Goal: Task Accomplishment & Management: Use online tool/utility

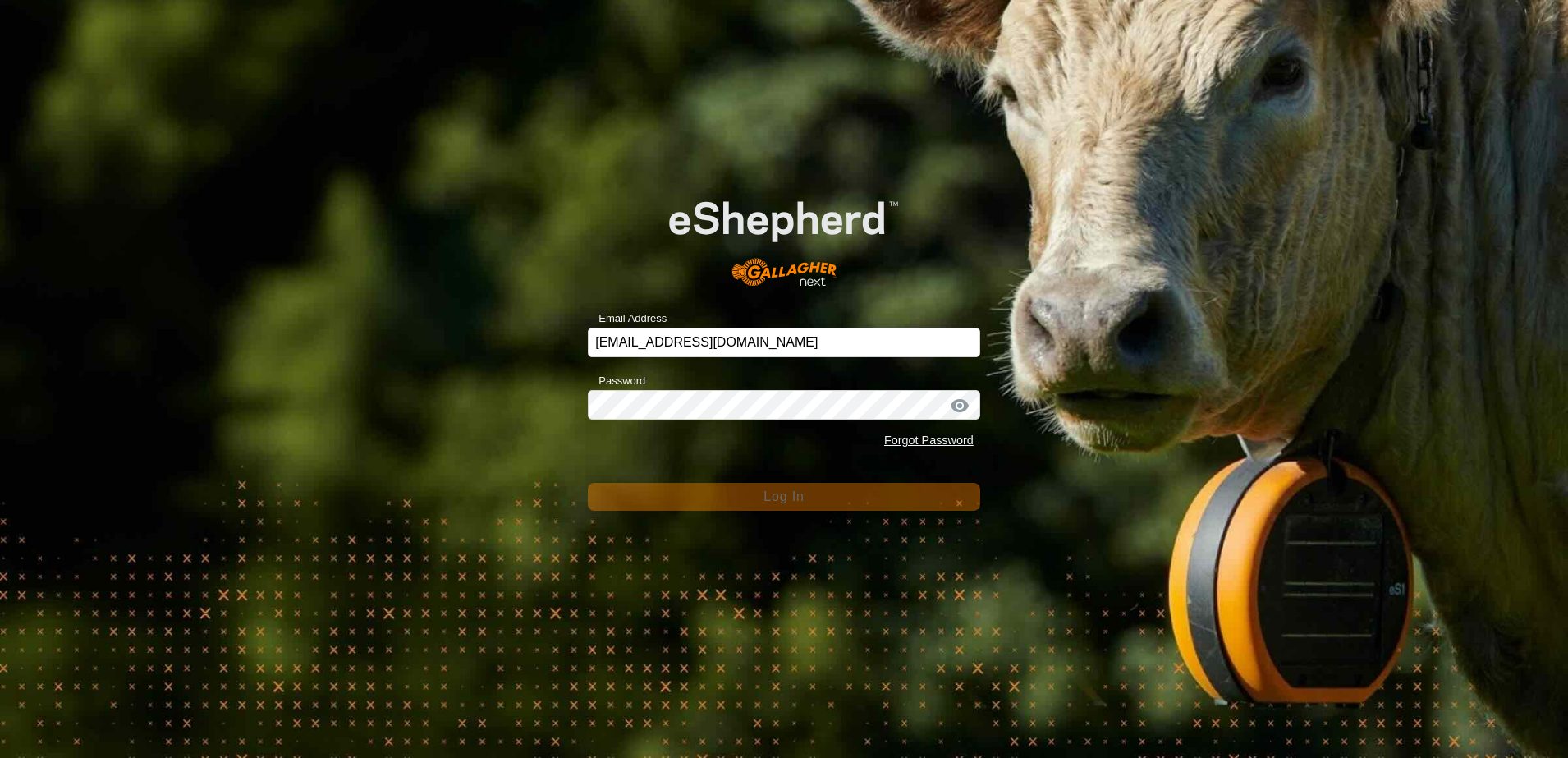
drag, startPoint x: 492, startPoint y: 340, endPoint x: 499, endPoint y: 355, distance: 16.6
click at [492, 341] on div "Email Address [EMAIL_ADDRESS][DOMAIN_NAME] Password Forgot Password Log In" at bounding box center [784, 379] width 1568 height 758
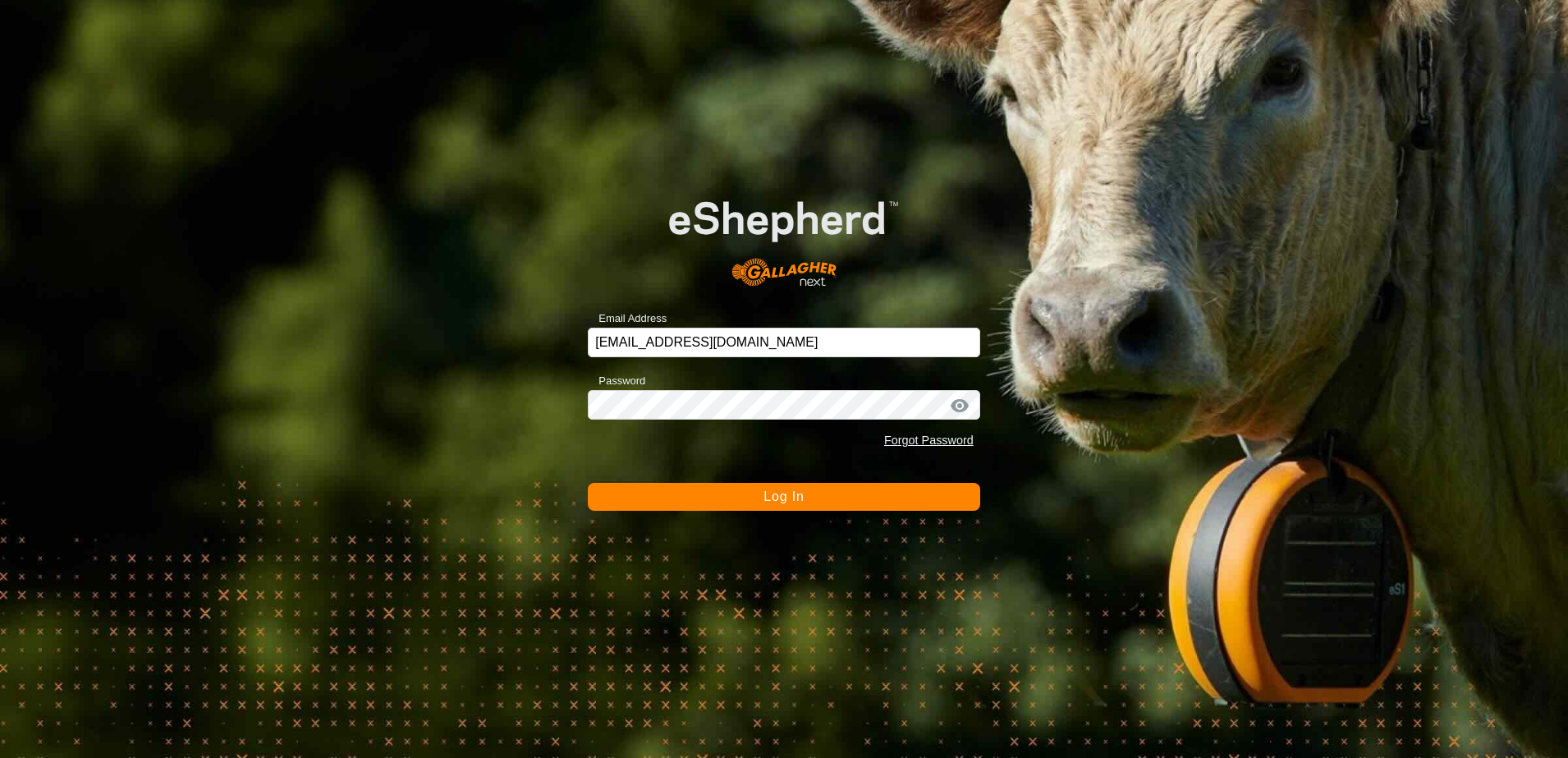
click at [654, 492] on button "Log In" at bounding box center [784, 497] width 392 height 28
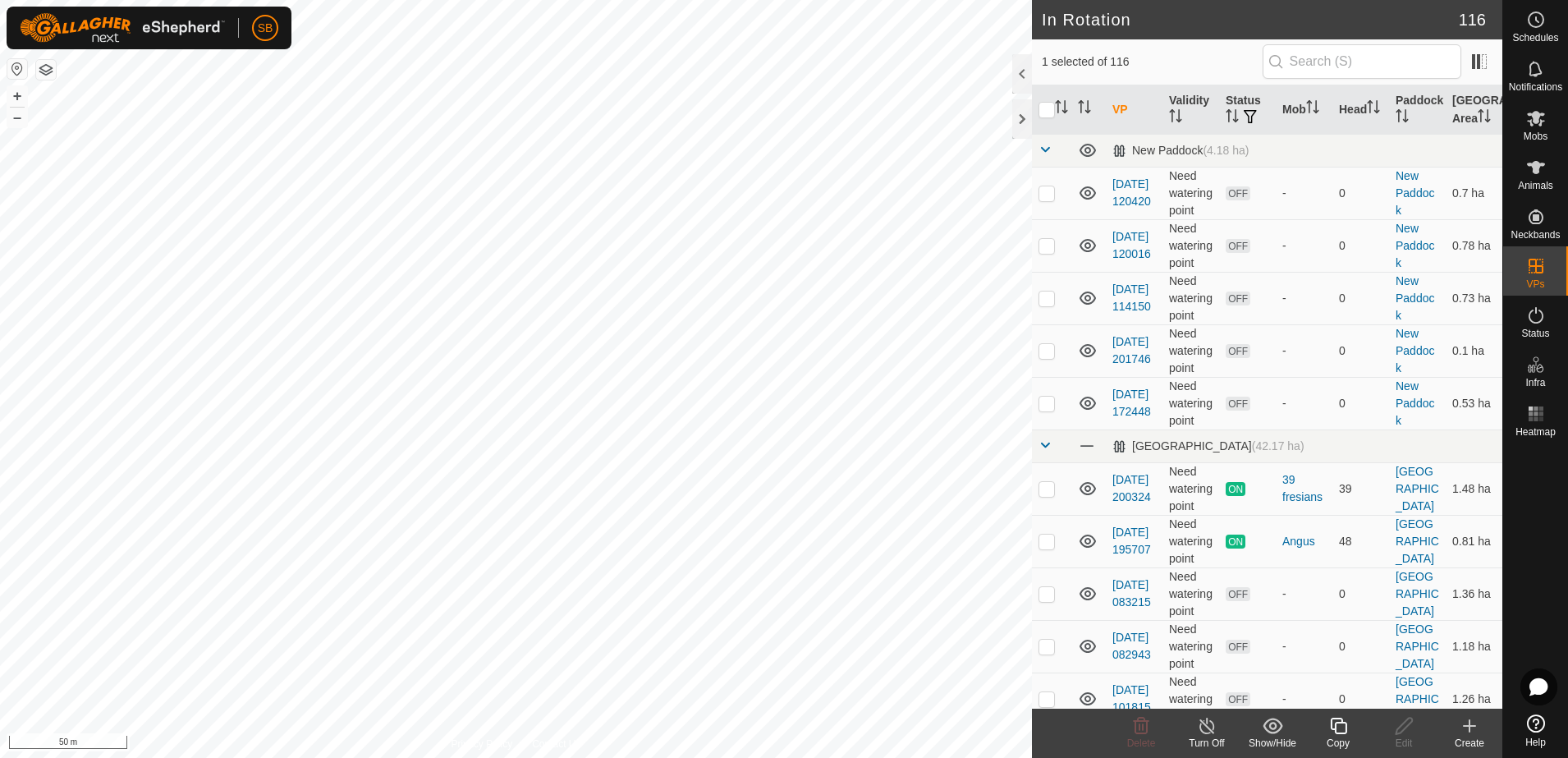
click at [1343, 732] on icon at bounding box center [1338, 725] width 17 height 17
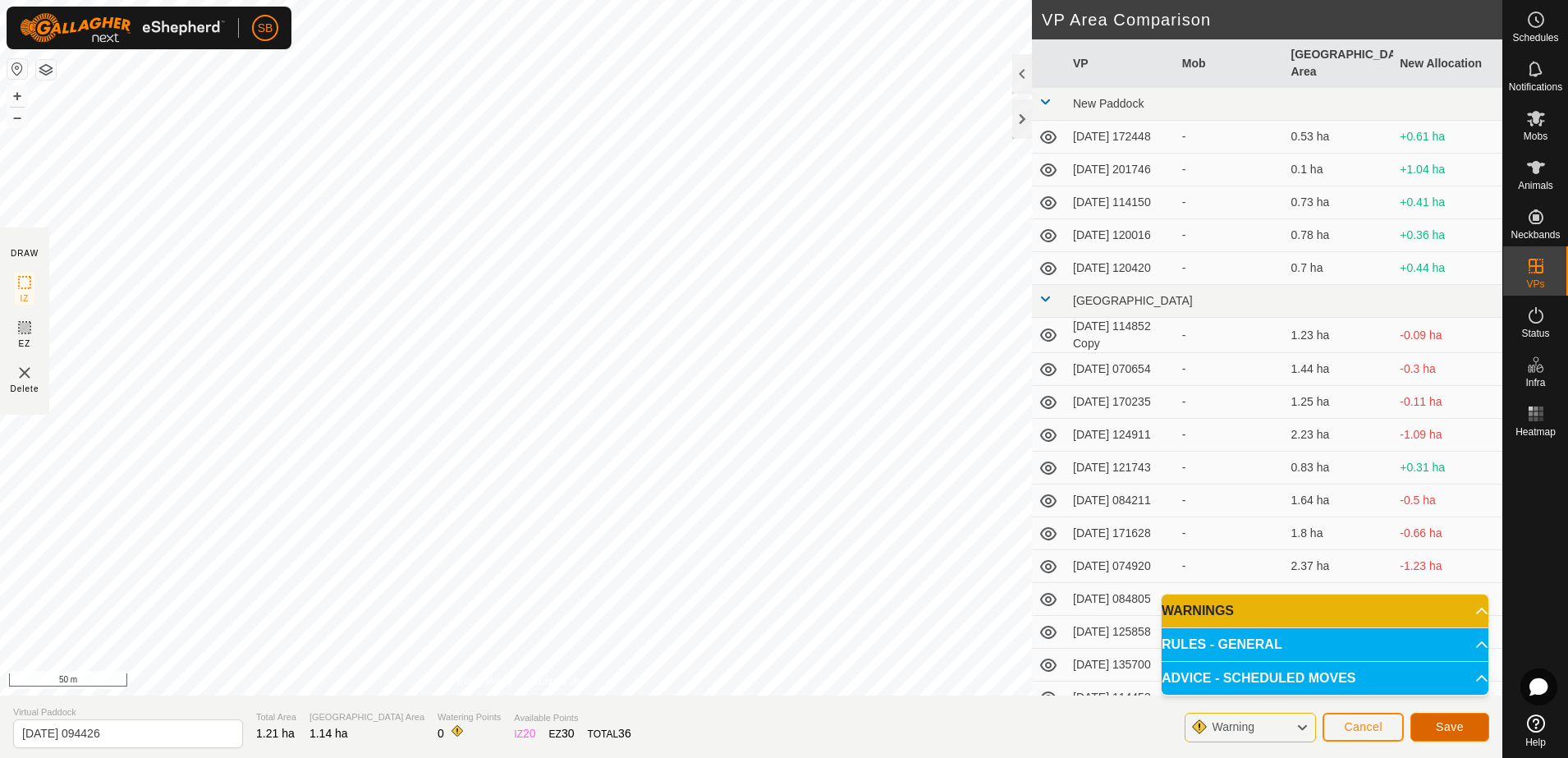
click at [1442, 723] on span "Save" at bounding box center [1449, 726] width 28 height 13
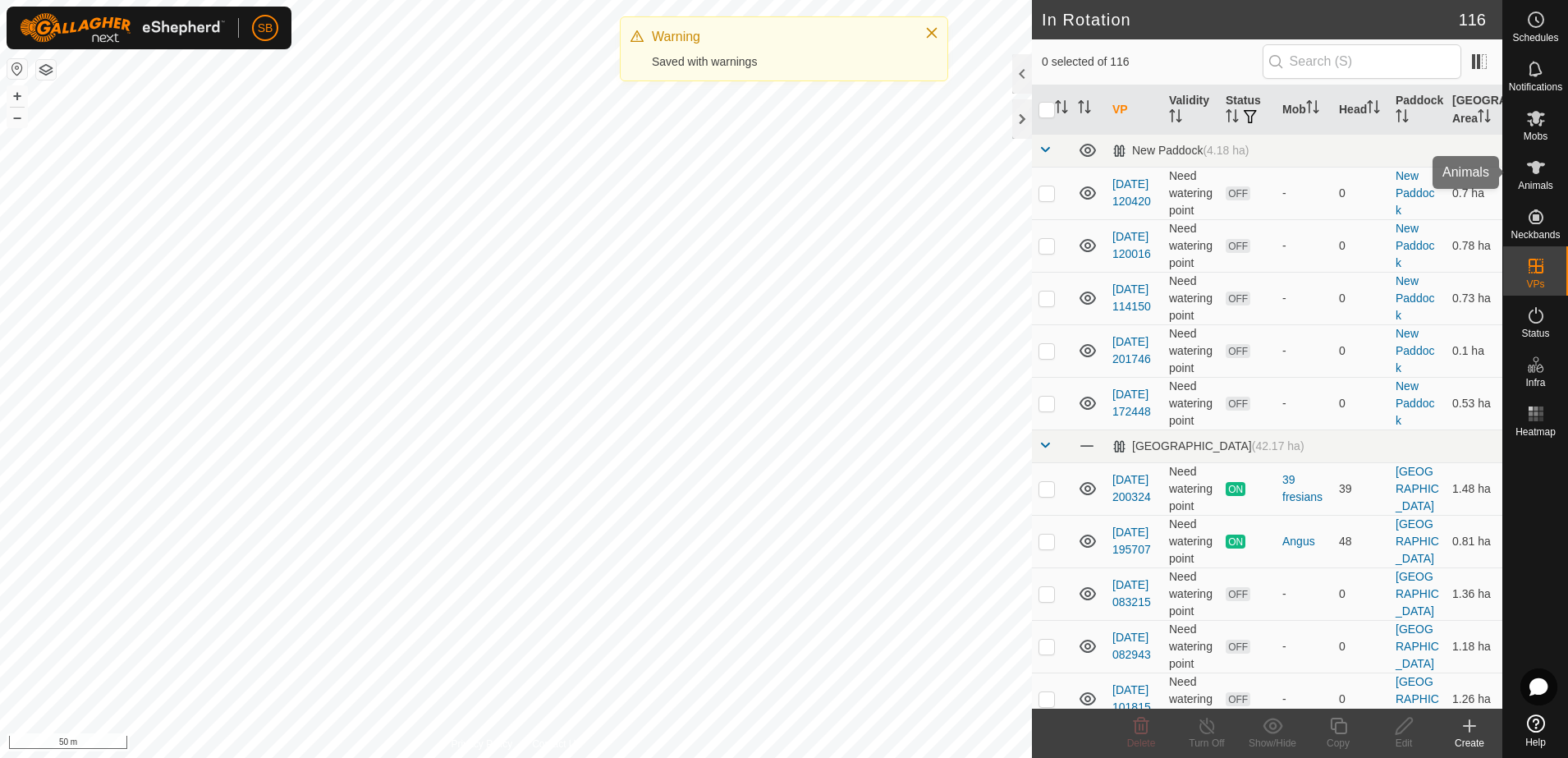
click at [1527, 135] on span "Mobs" at bounding box center [1535, 135] width 24 height 10
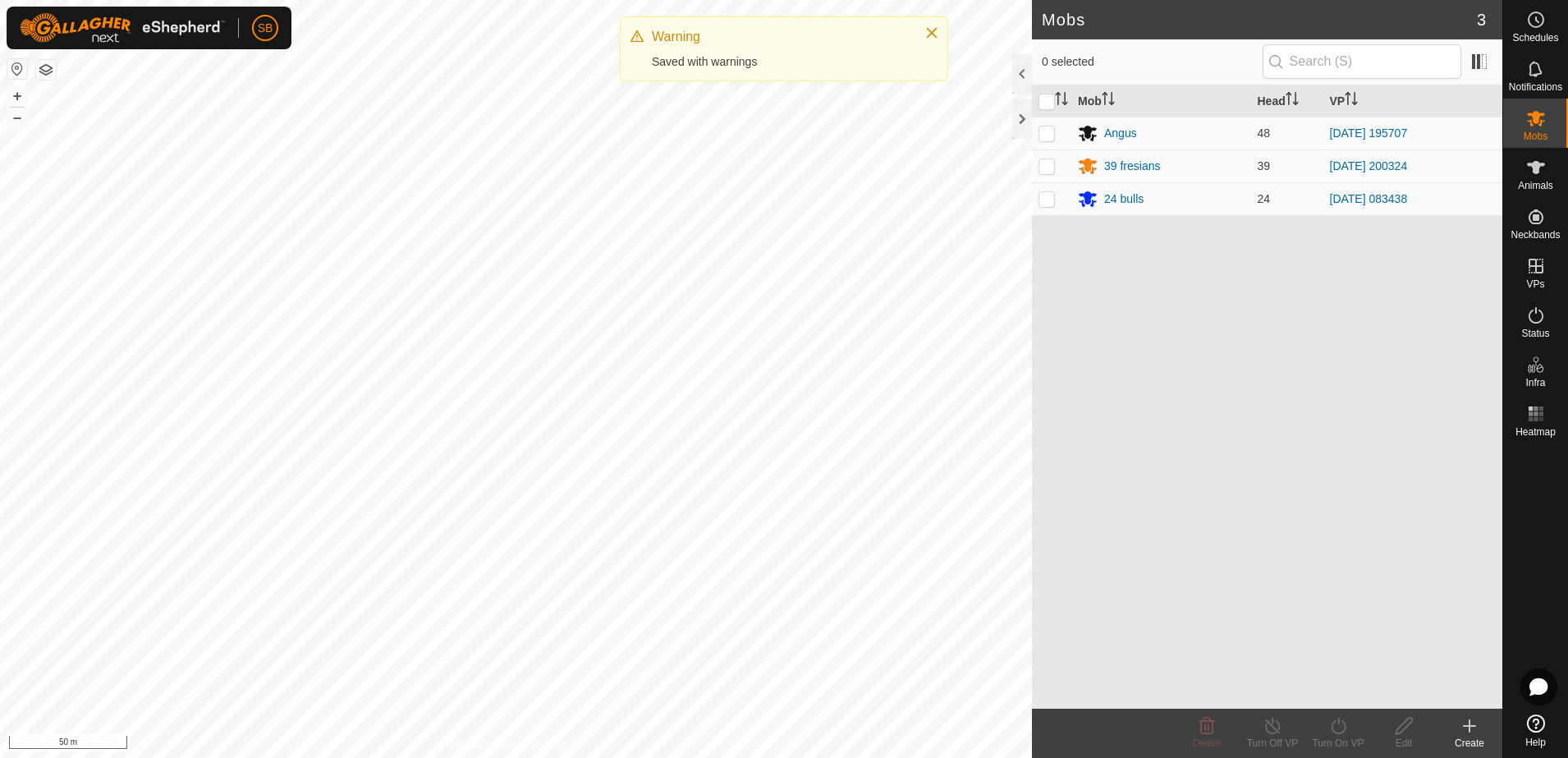
click at [1049, 204] on p-checkbox at bounding box center [1046, 199] width 17 height 13
checkbox input "true"
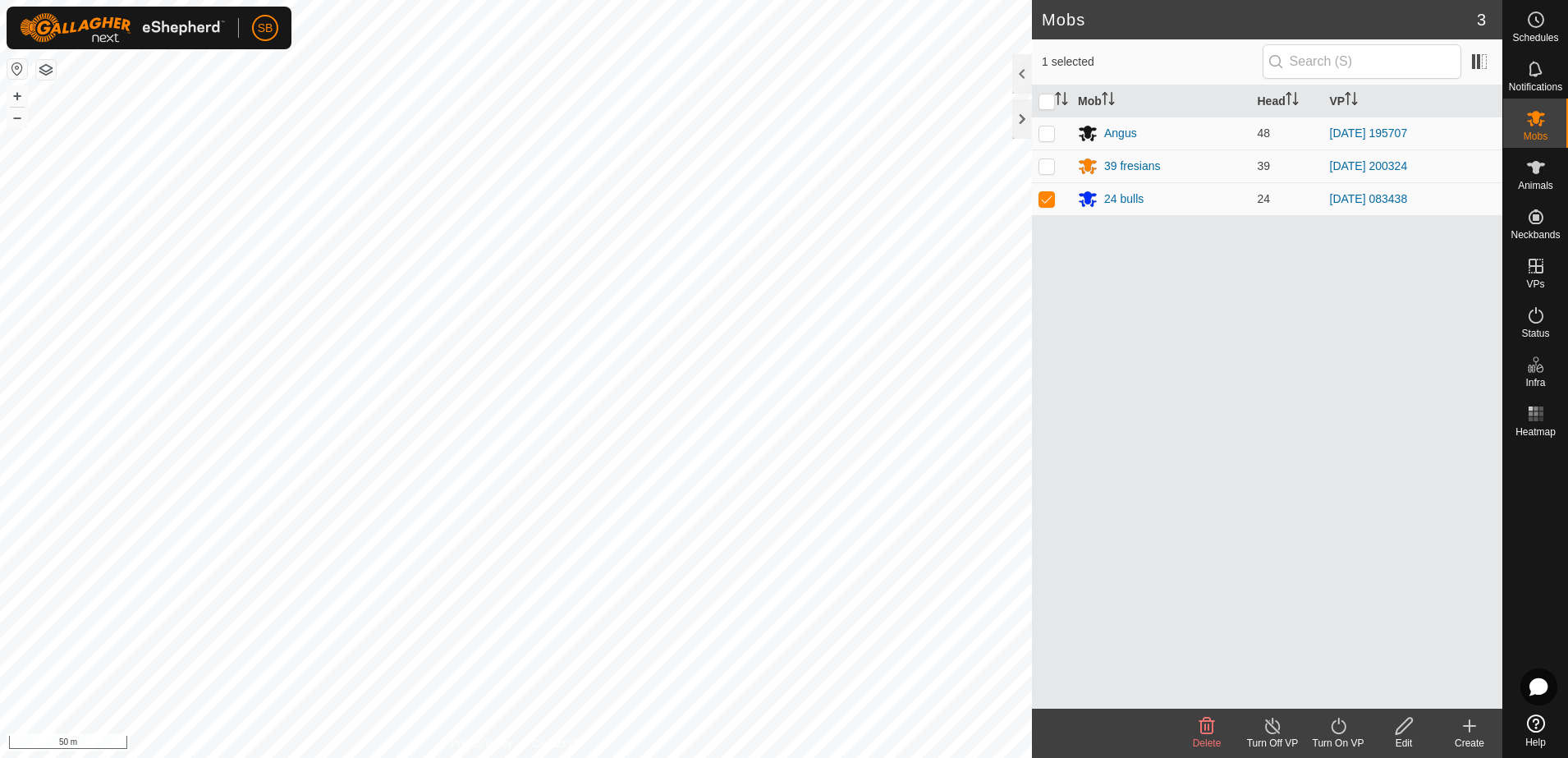
click at [1350, 726] on turn-on-svg-icon at bounding box center [1338, 725] width 66 height 19
click at [1344, 693] on link "Now" at bounding box center [1387, 689] width 163 height 33
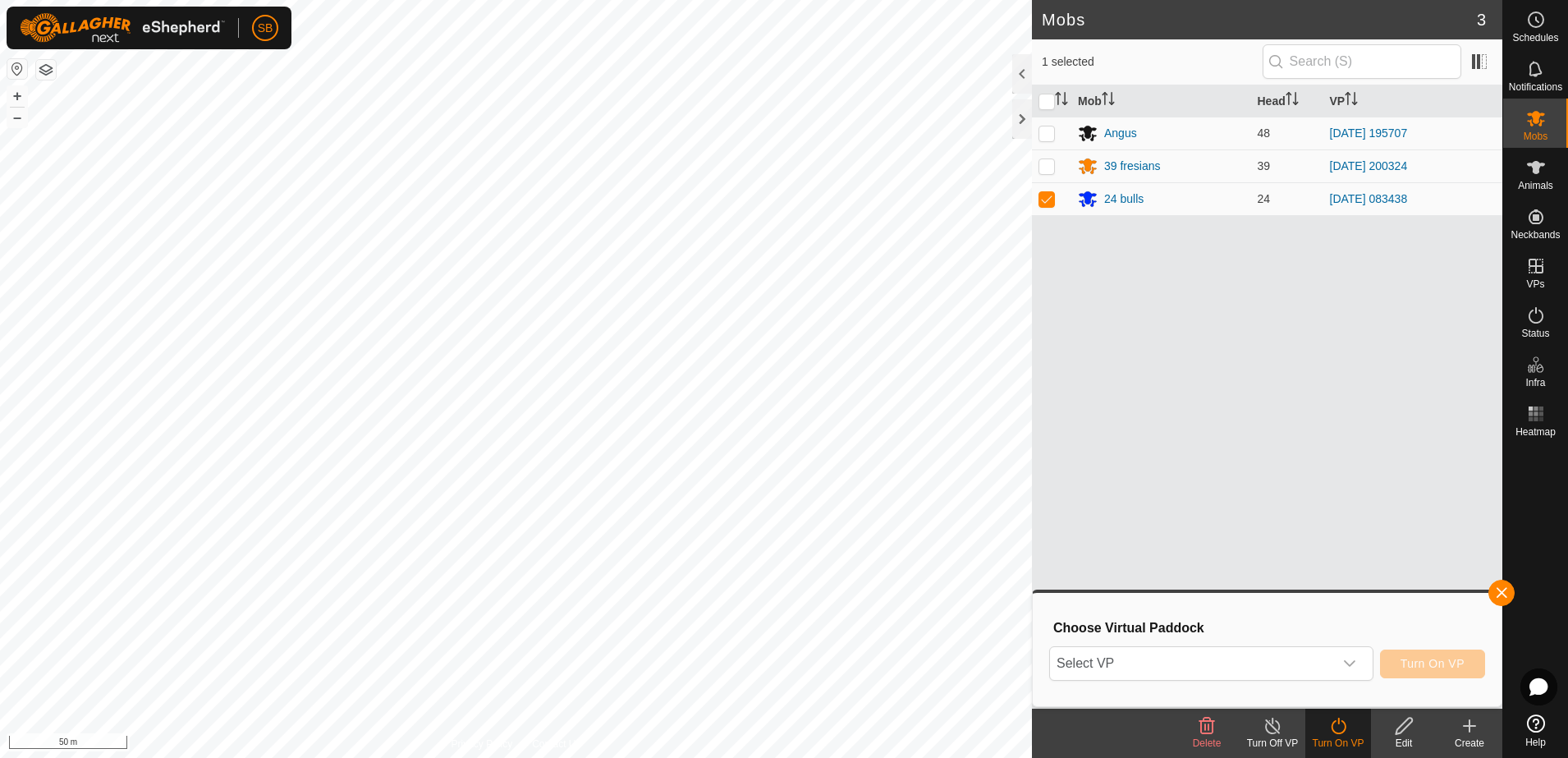
click at [1294, 667] on span "Select VP" at bounding box center [1191, 663] width 283 height 33
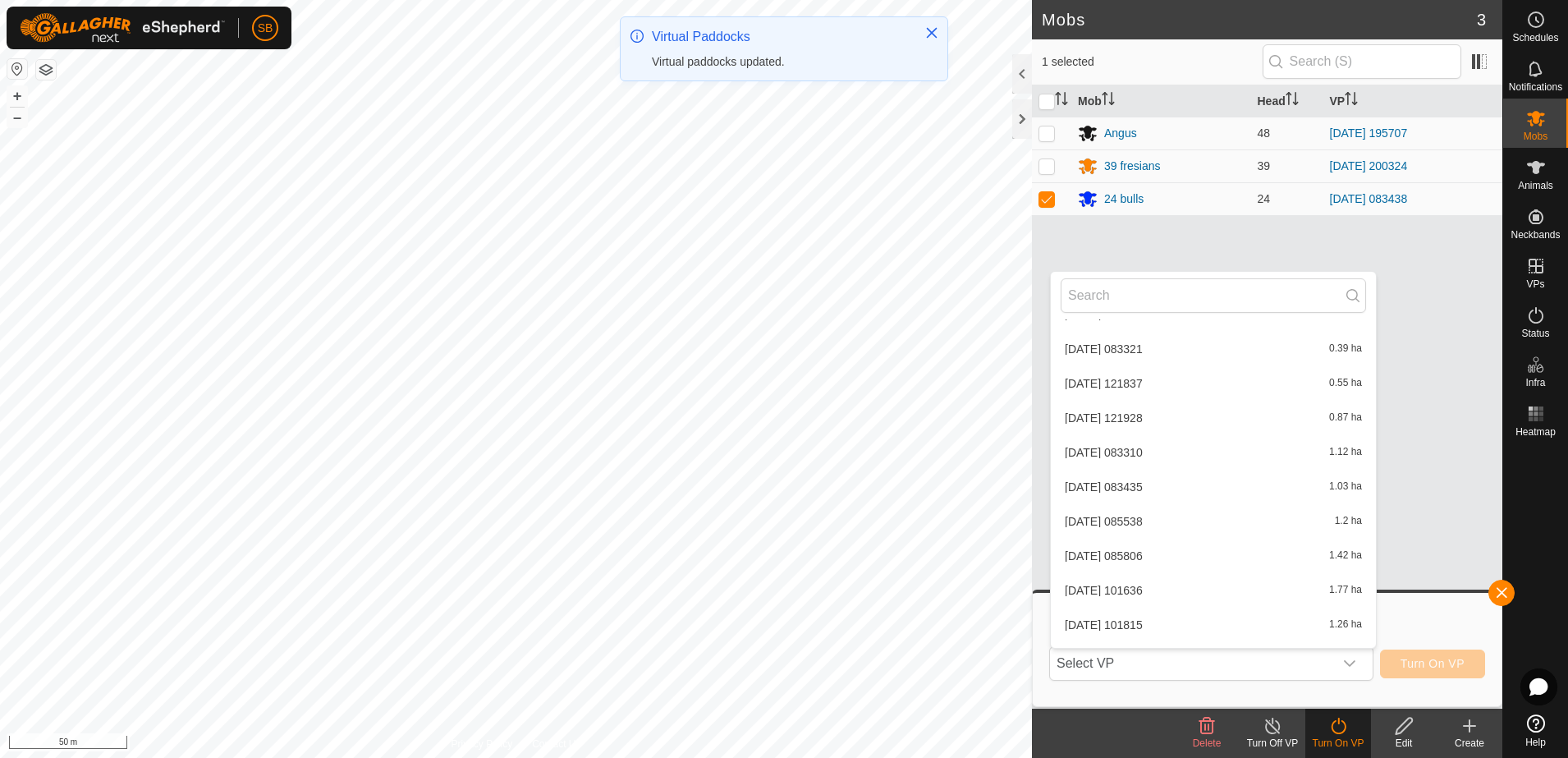
scroll to position [3969, 0]
click at [1241, 639] on li "[DATE] 094426 1.14 ha" at bounding box center [1213, 630] width 325 height 33
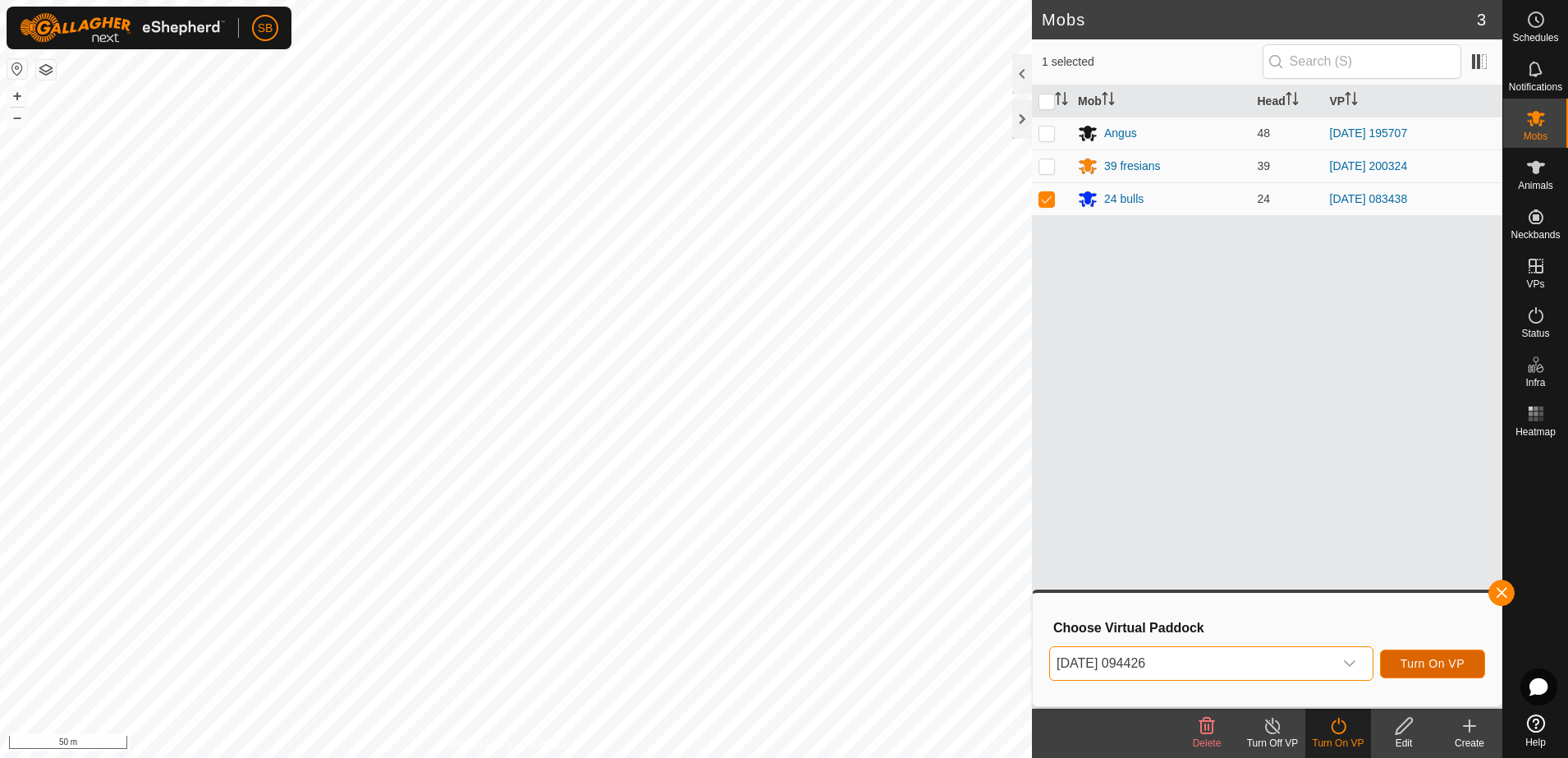
click at [1445, 660] on span "Turn On VP" at bounding box center [1432, 663] width 64 height 13
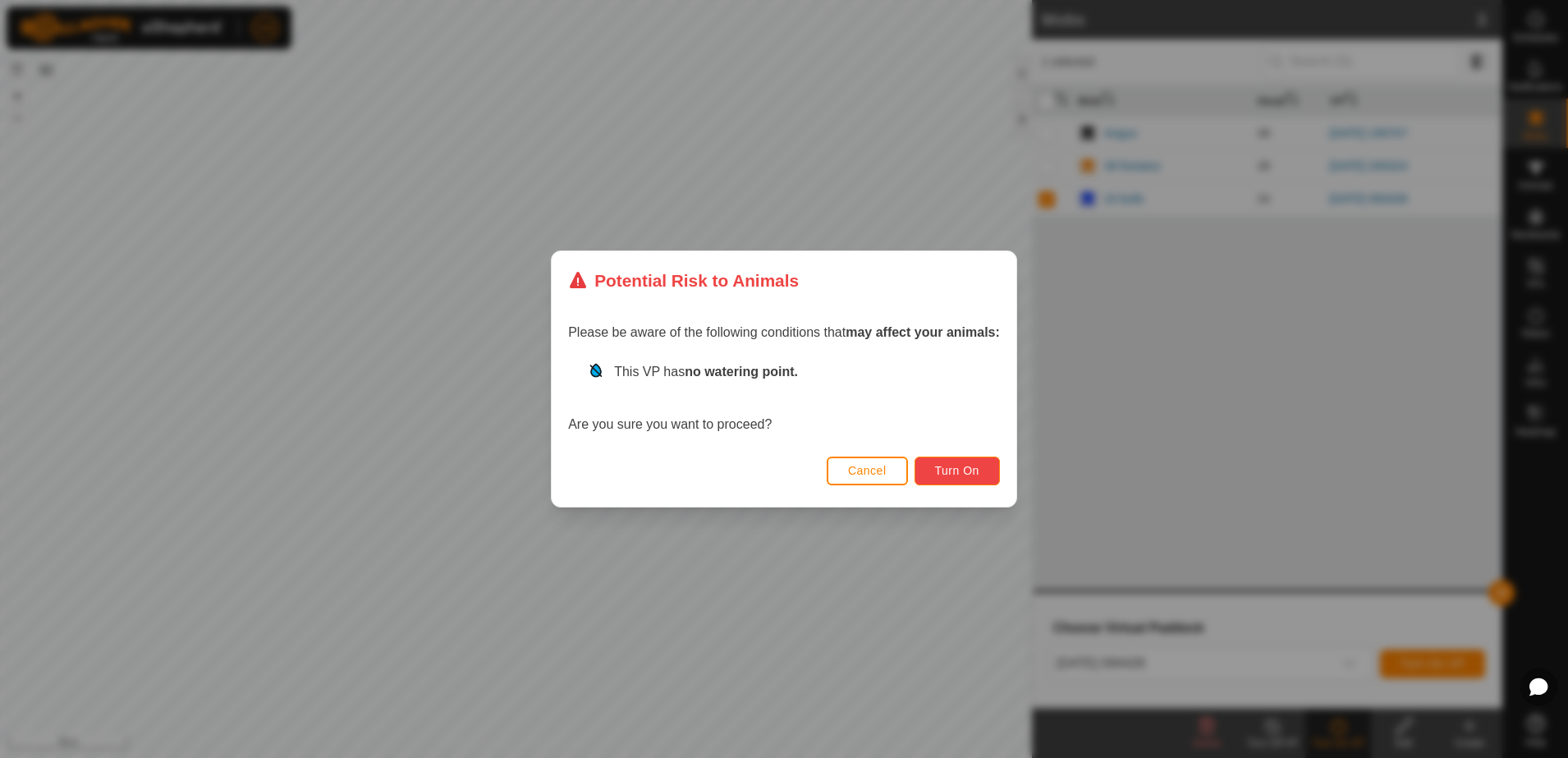
click at [967, 466] on span "Turn On" at bounding box center [957, 470] width 44 height 13
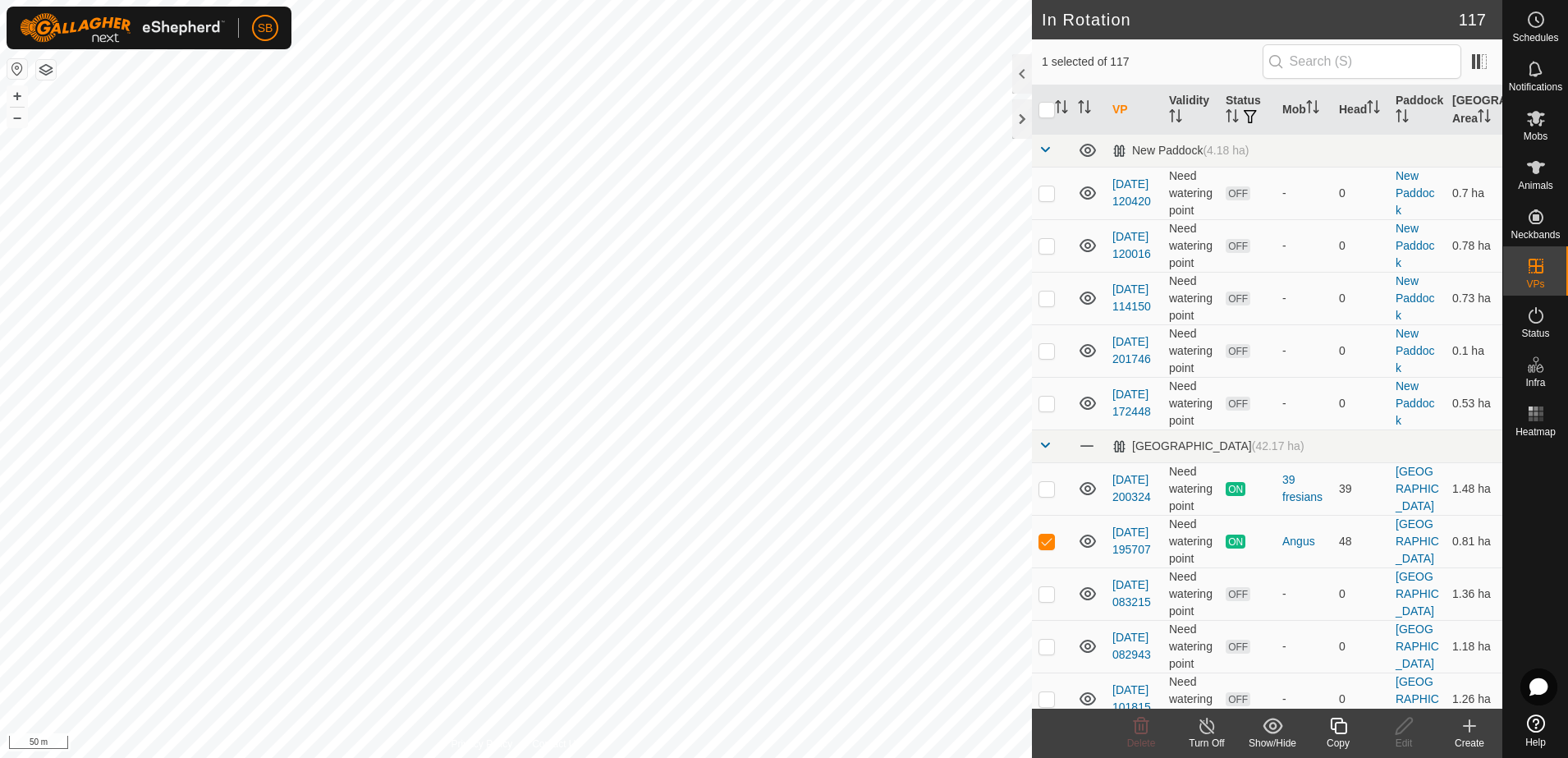
click at [1334, 720] on icon at bounding box center [1338, 725] width 20 height 19
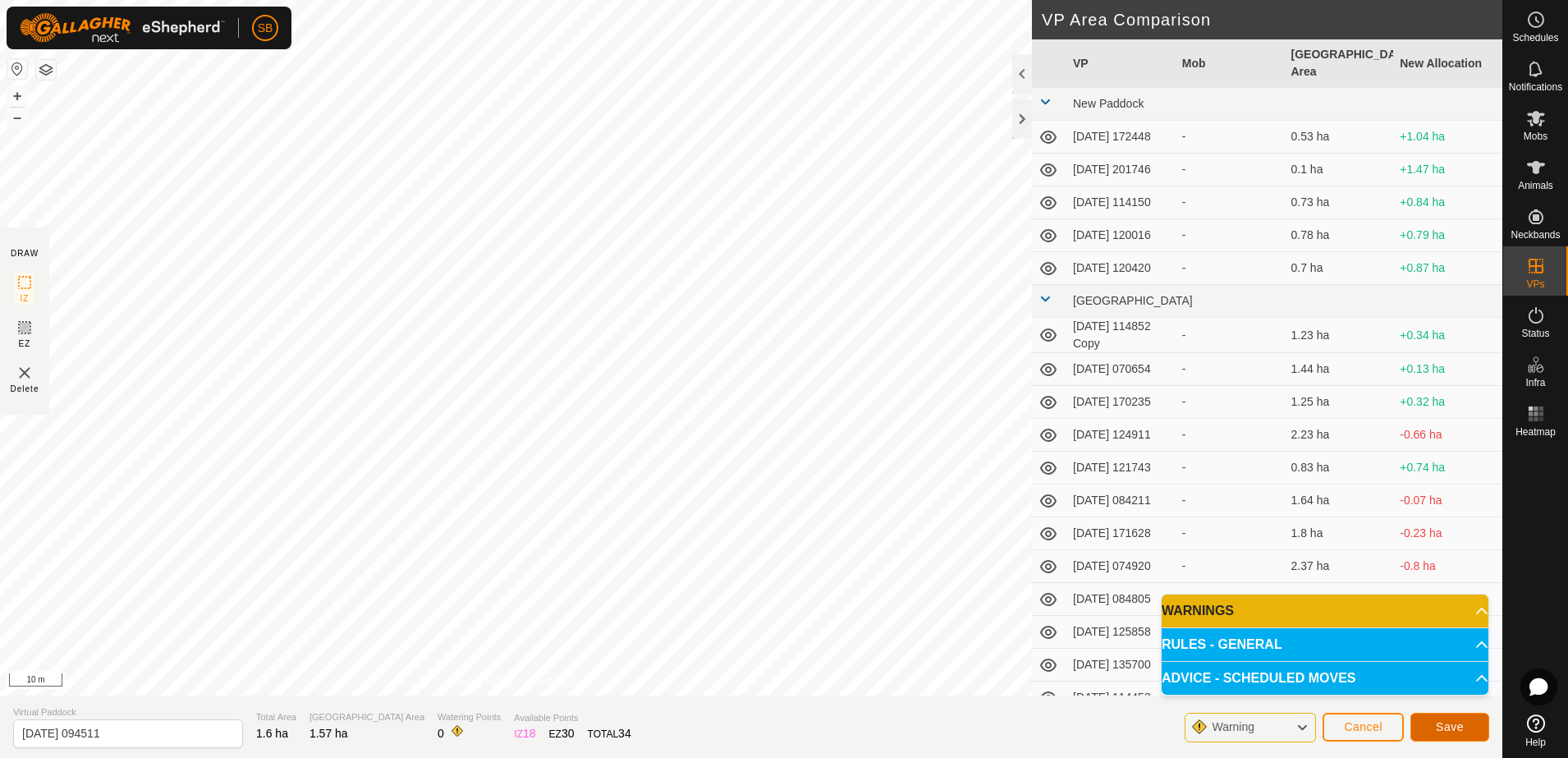
click at [1436, 728] on span "Save" at bounding box center [1449, 726] width 28 height 13
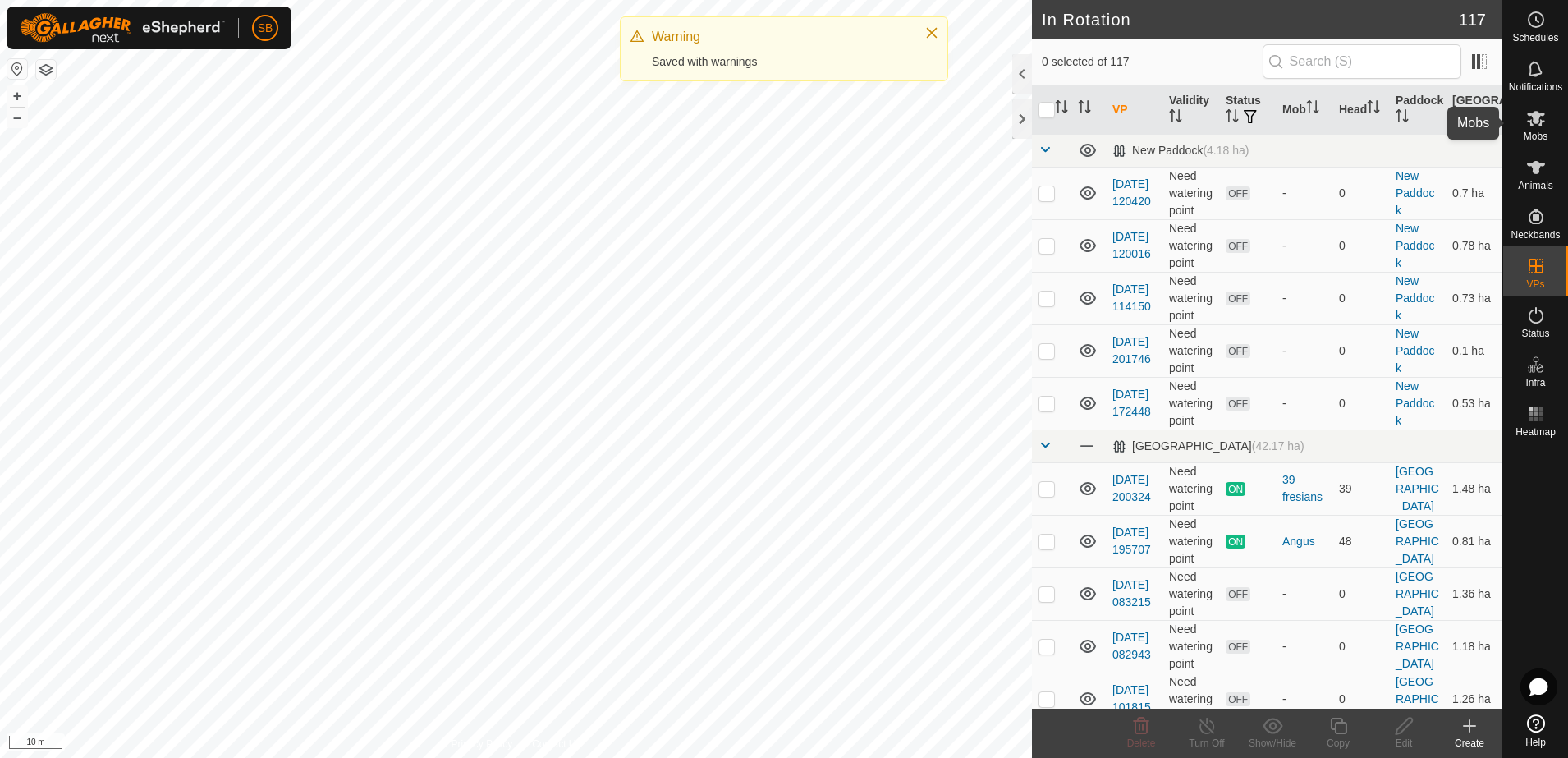
click at [1527, 126] on icon at bounding box center [1535, 118] width 19 height 19
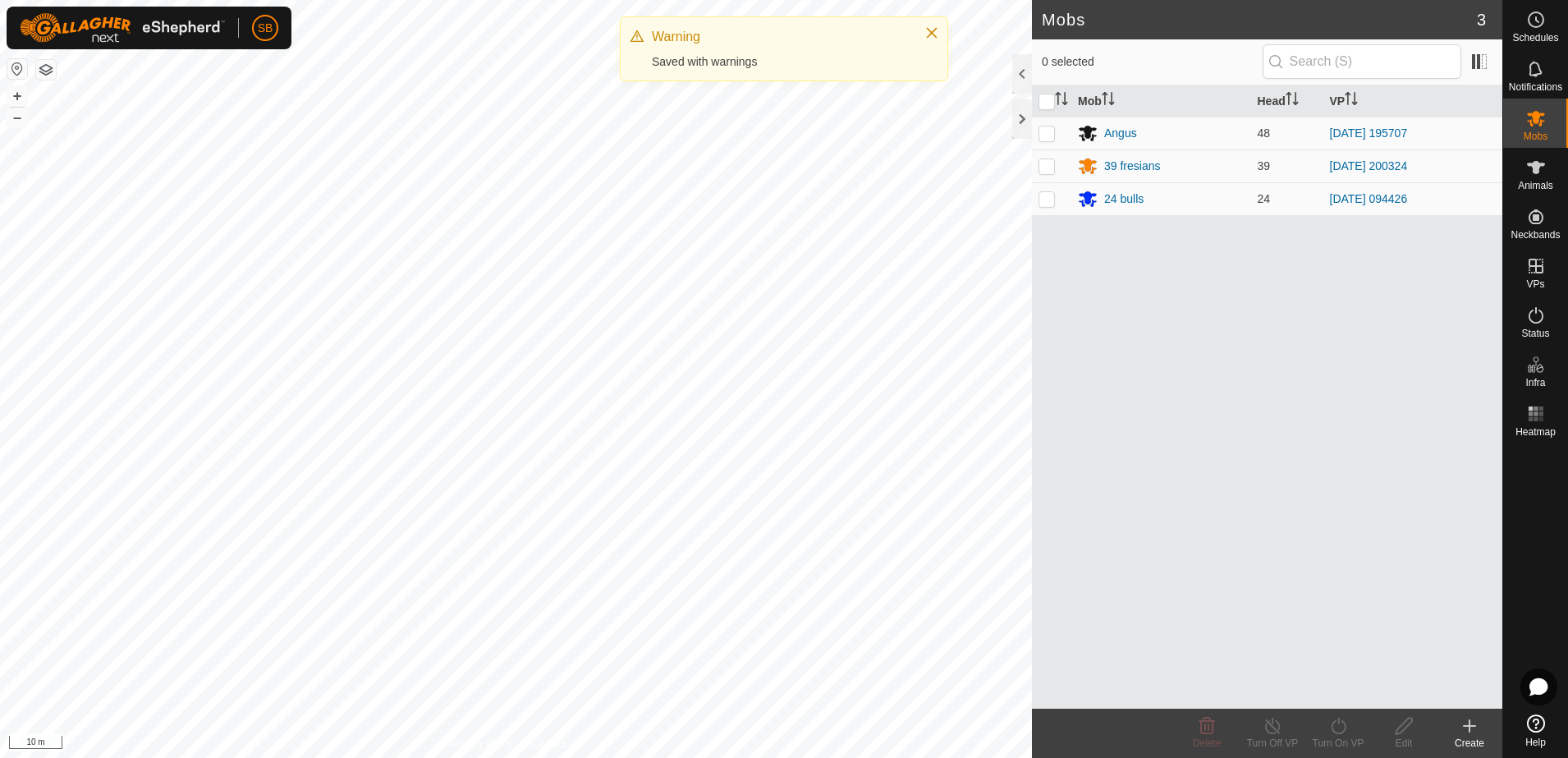
click at [1046, 130] on p-checkbox at bounding box center [1046, 133] width 17 height 13
checkbox input "true"
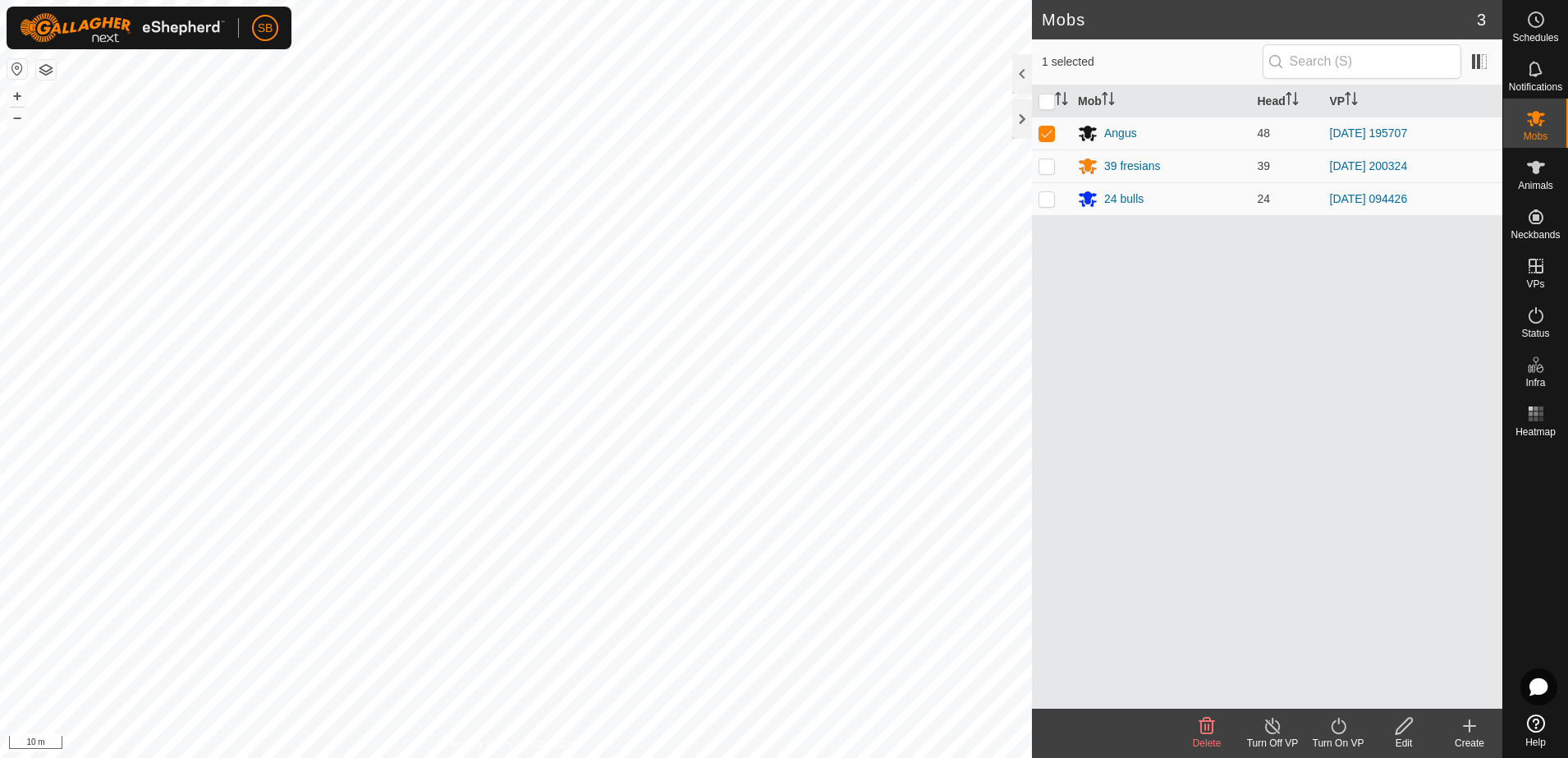
click at [1334, 723] on icon at bounding box center [1338, 725] width 20 height 19
click at [1341, 691] on link "Now" at bounding box center [1387, 689] width 163 height 33
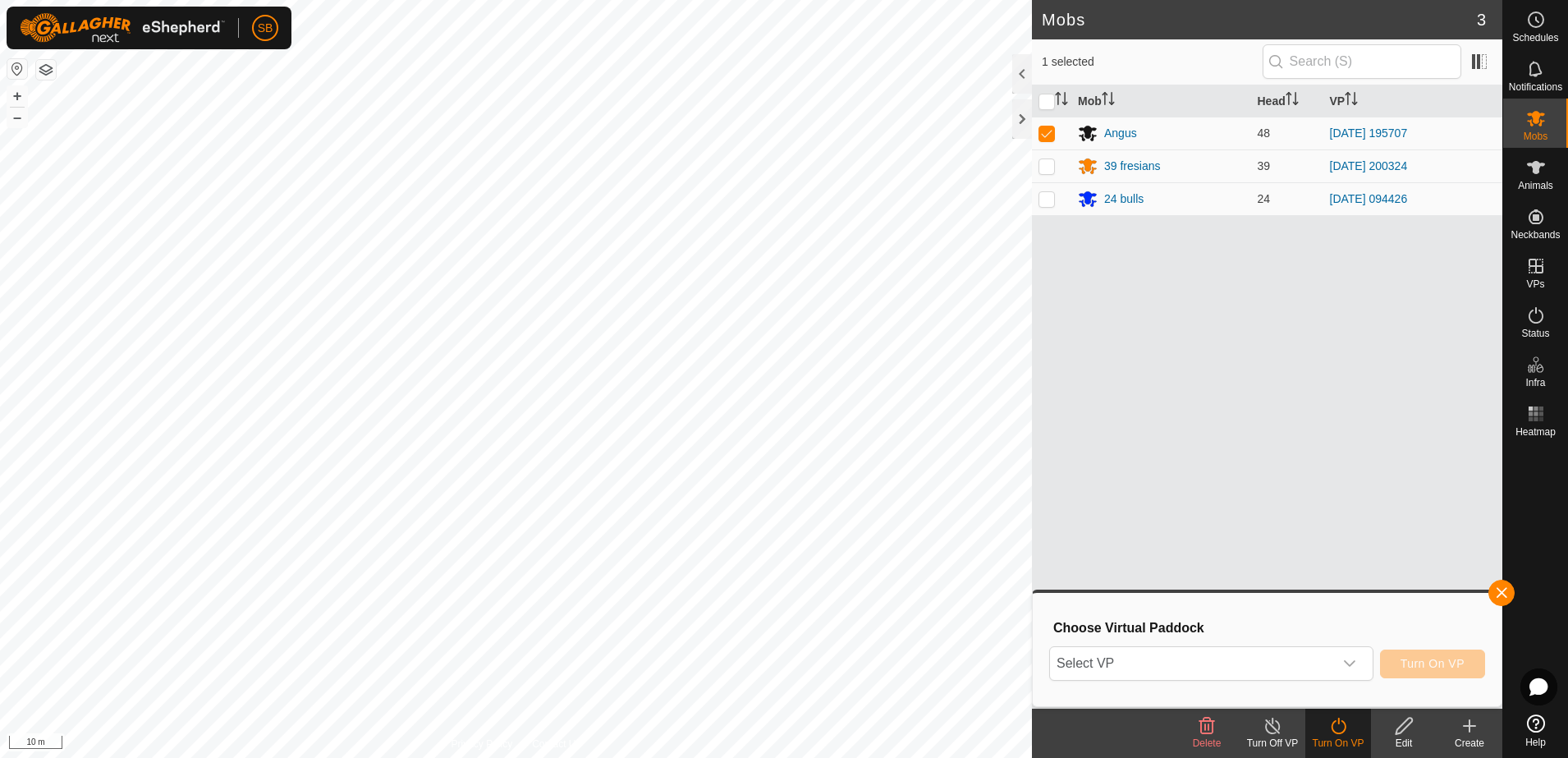
click at [1330, 680] on p-select "Select VP" at bounding box center [1210, 663] width 324 height 34
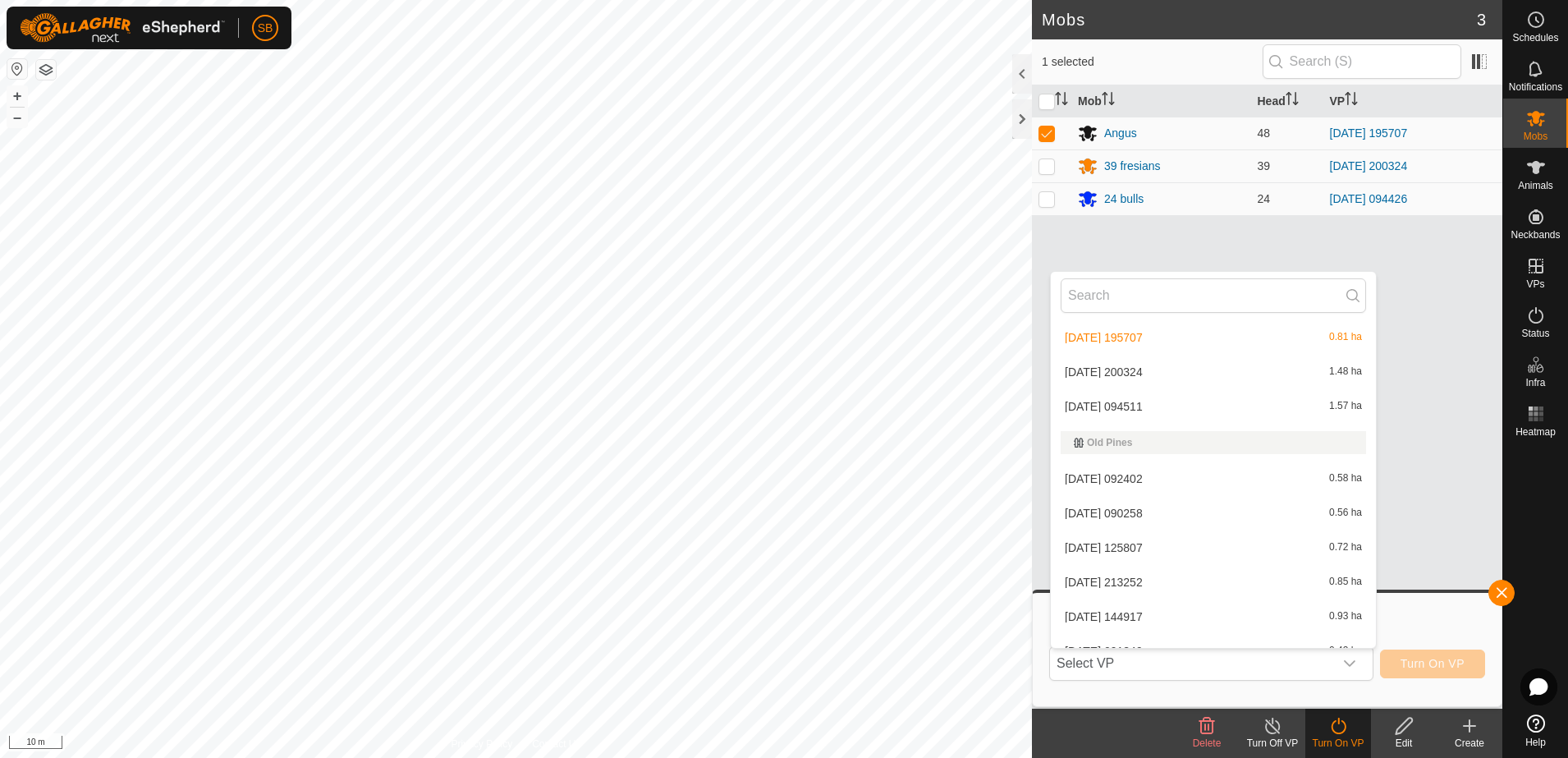
scroll to position [2588, 0]
click at [1171, 409] on li "[DATE] 094511 1.57 ha" at bounding box center [1213, 410] width 325 height 33
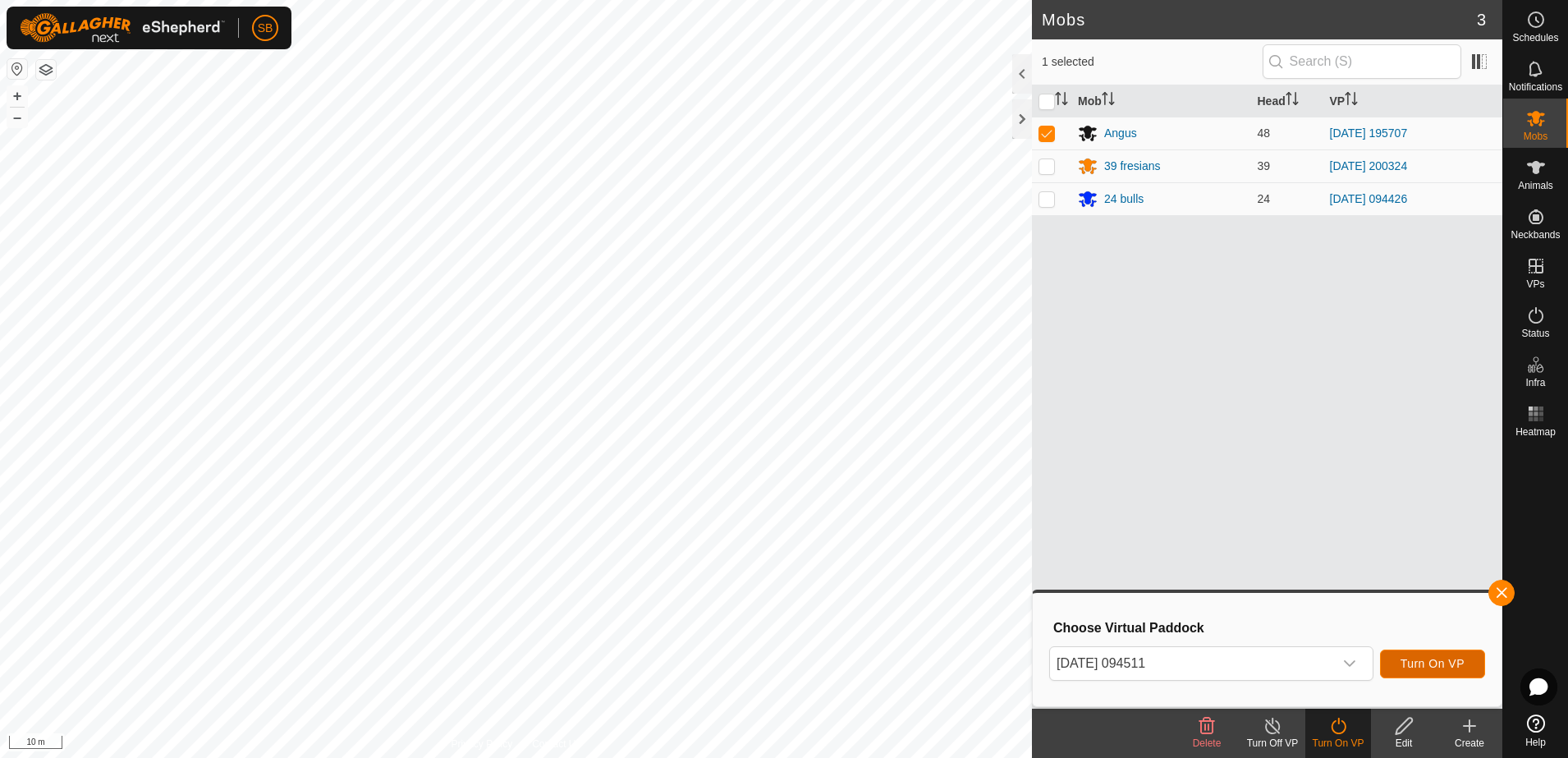
click at [1432, 653] on button "Turn On VP" at bounding box center [1433, 664] width 105 height 29
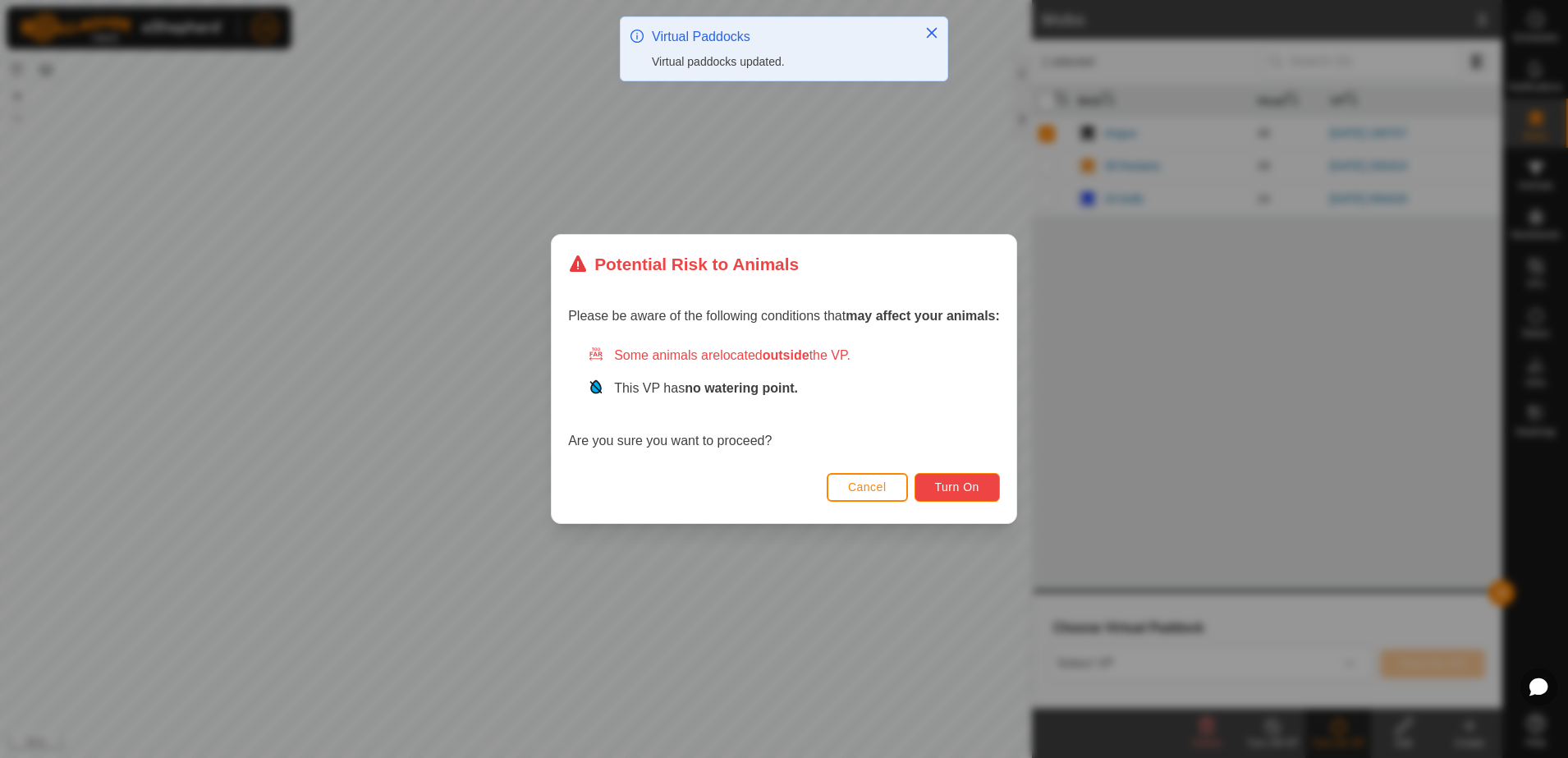
click at [968, 485] on span "Turn On" at bounding box center [957, 486] width 44 height 13
